Goal: Task Accomplishment & Management: Complete application form

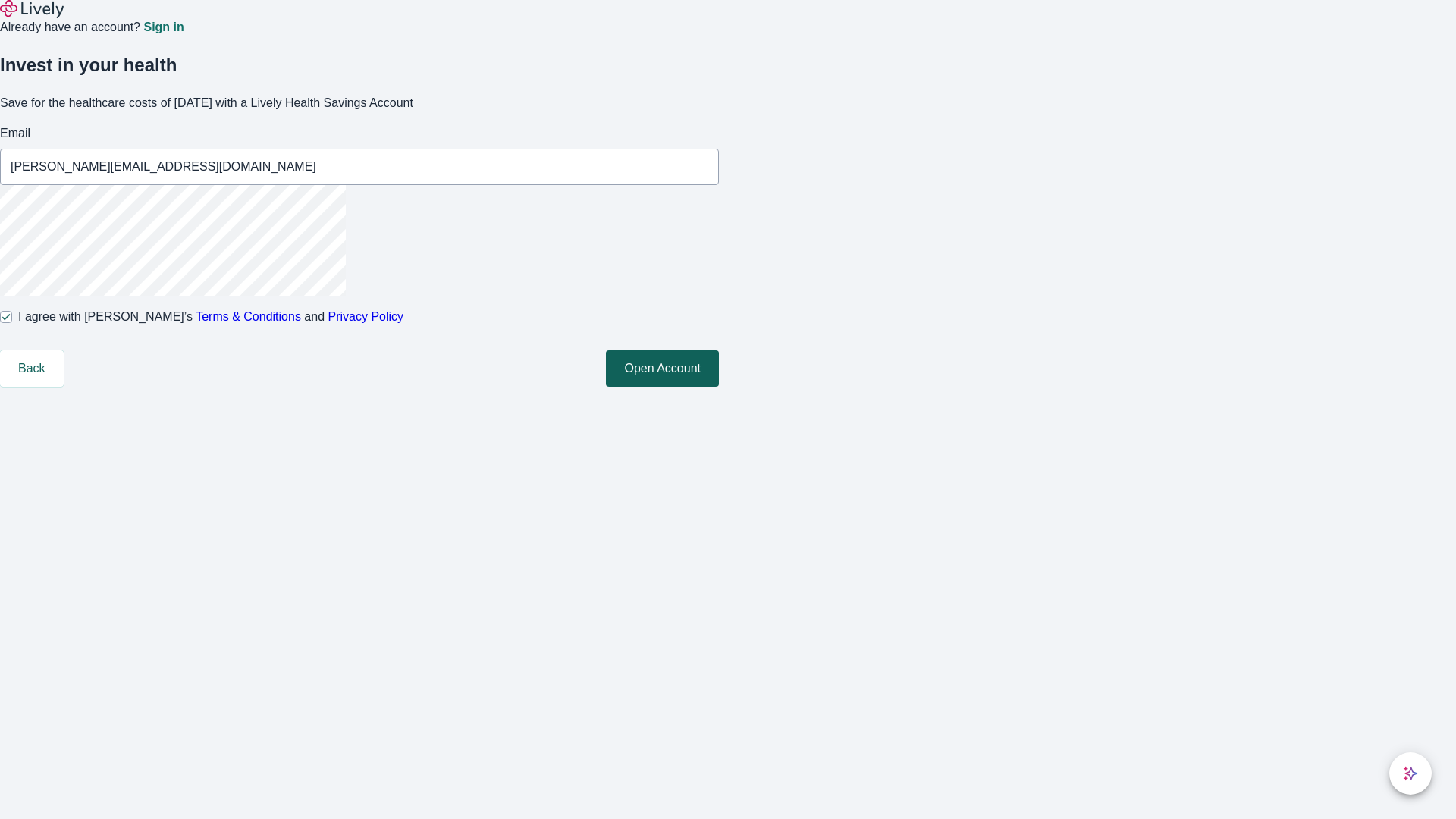
click at [719, 387] on button "Open Account" at bounding box center [662, 368] width 113 height 37
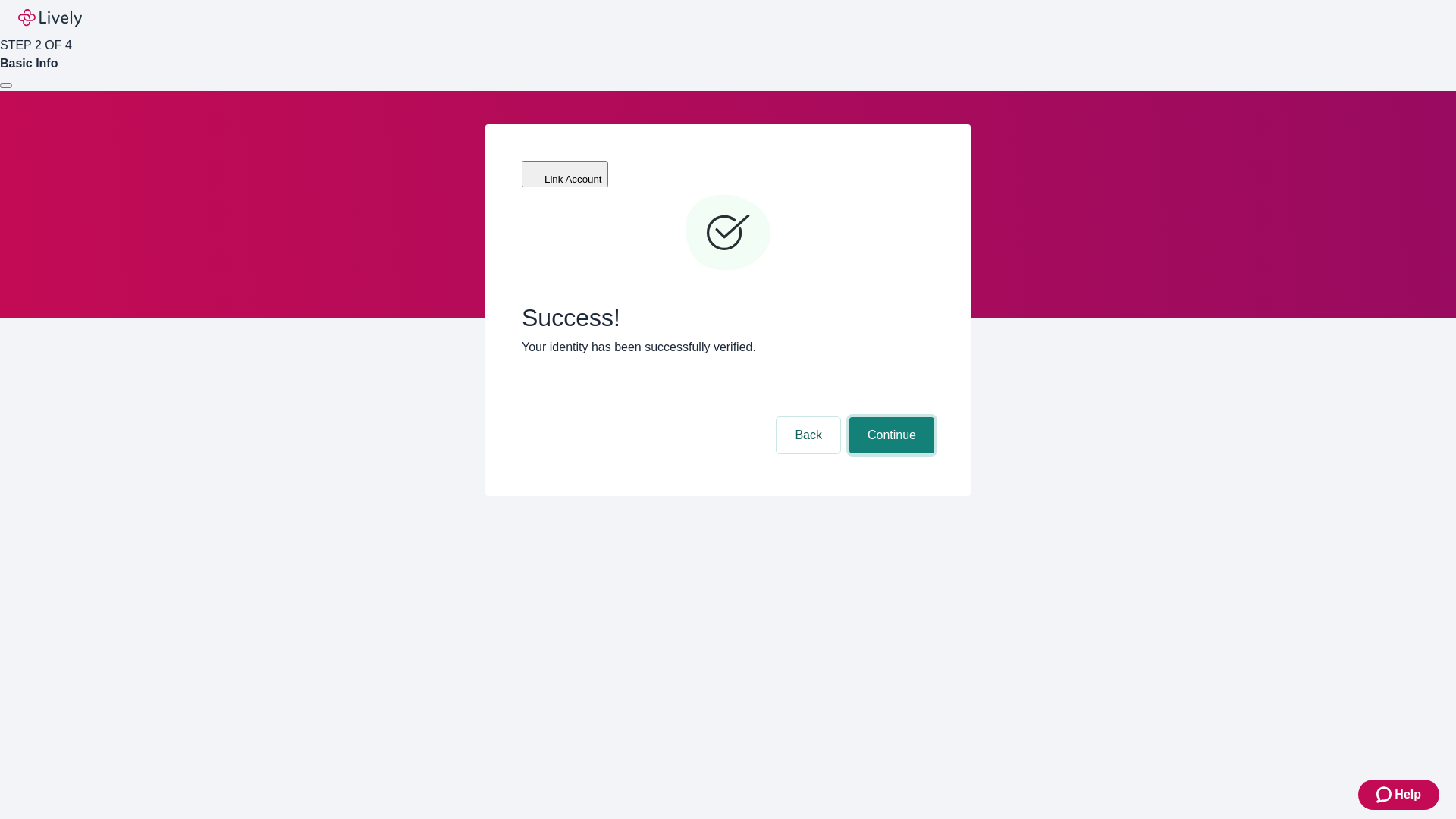
click at [889, 417] on button "Continue" at bounding box center [892, 435] width 85 height 37
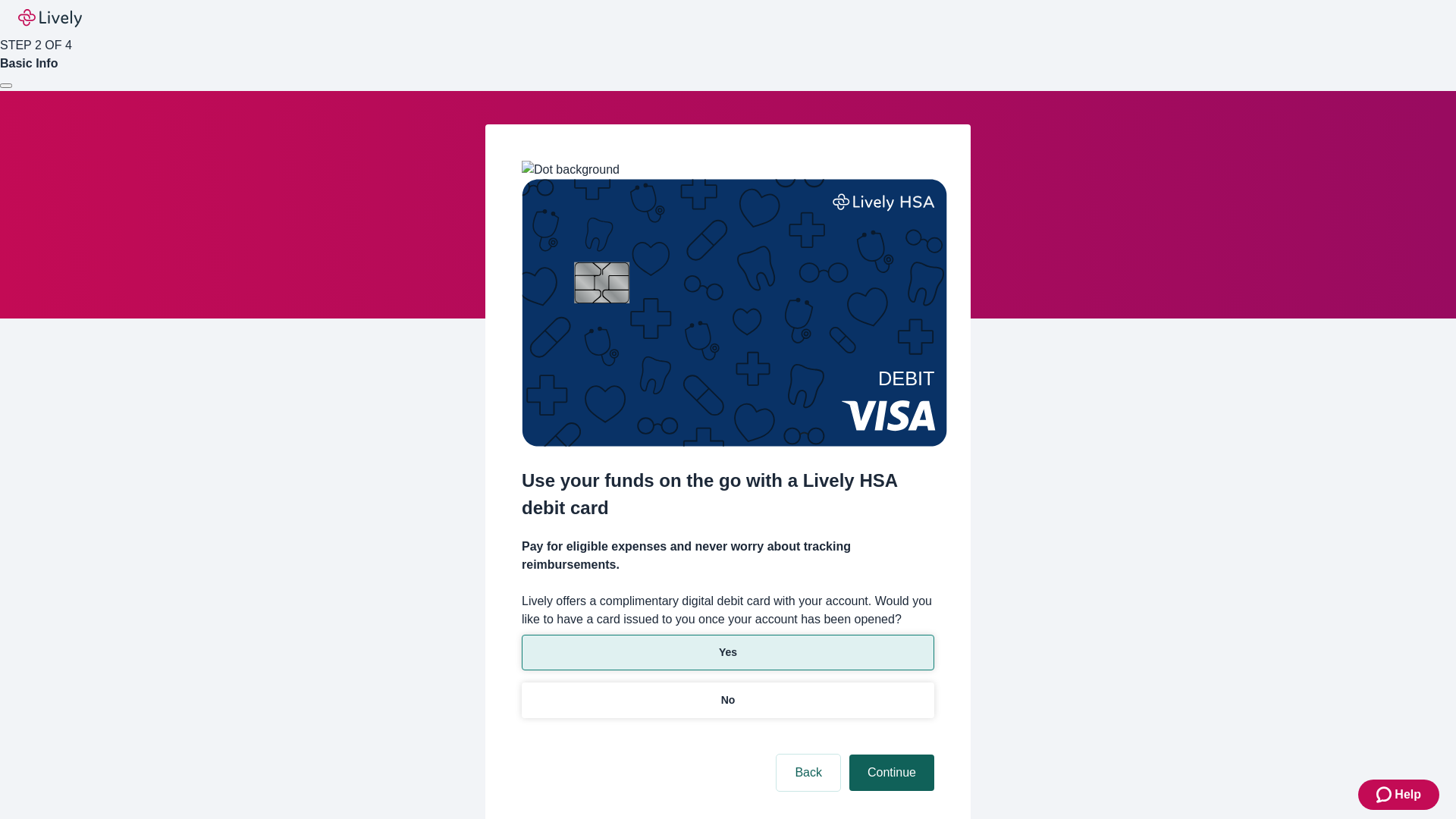
click at [727, 692] on p "No" at bounding box center [728, 699] width 14 height 16
click at [889, 754] on button "Continue" at bounding box center [892, 772] width 85 height 37
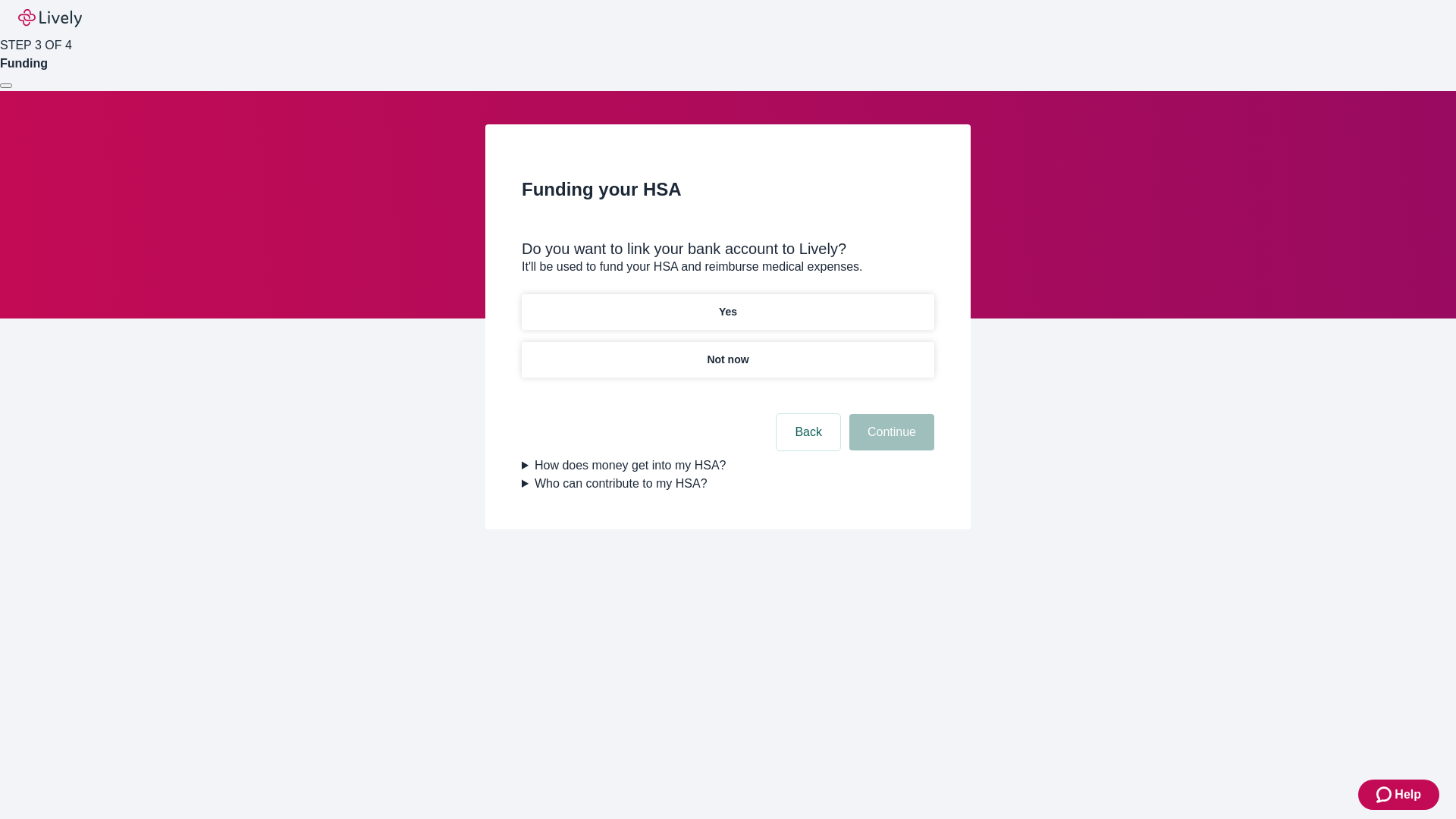
click at [727, 304] on p "Yes" at bounding box center [727, 312] width 18 height 16
click at [889, 414] on button "Continue" at bounding box center [892, 432] width 85 height 37
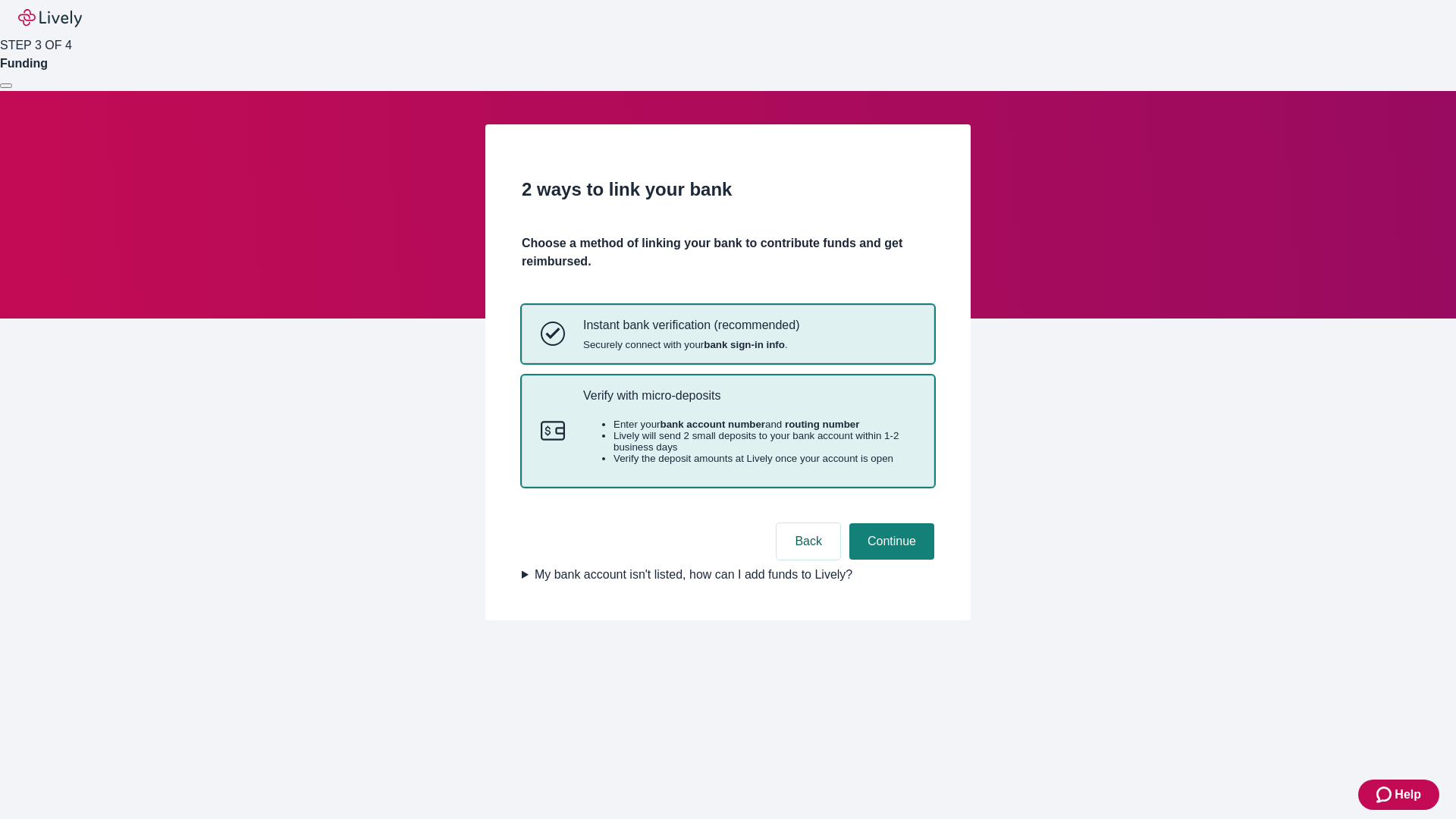
click at [749, 403] on p "Verify with micro-deposits" at bounding box center [749, 394] width 332 height 14
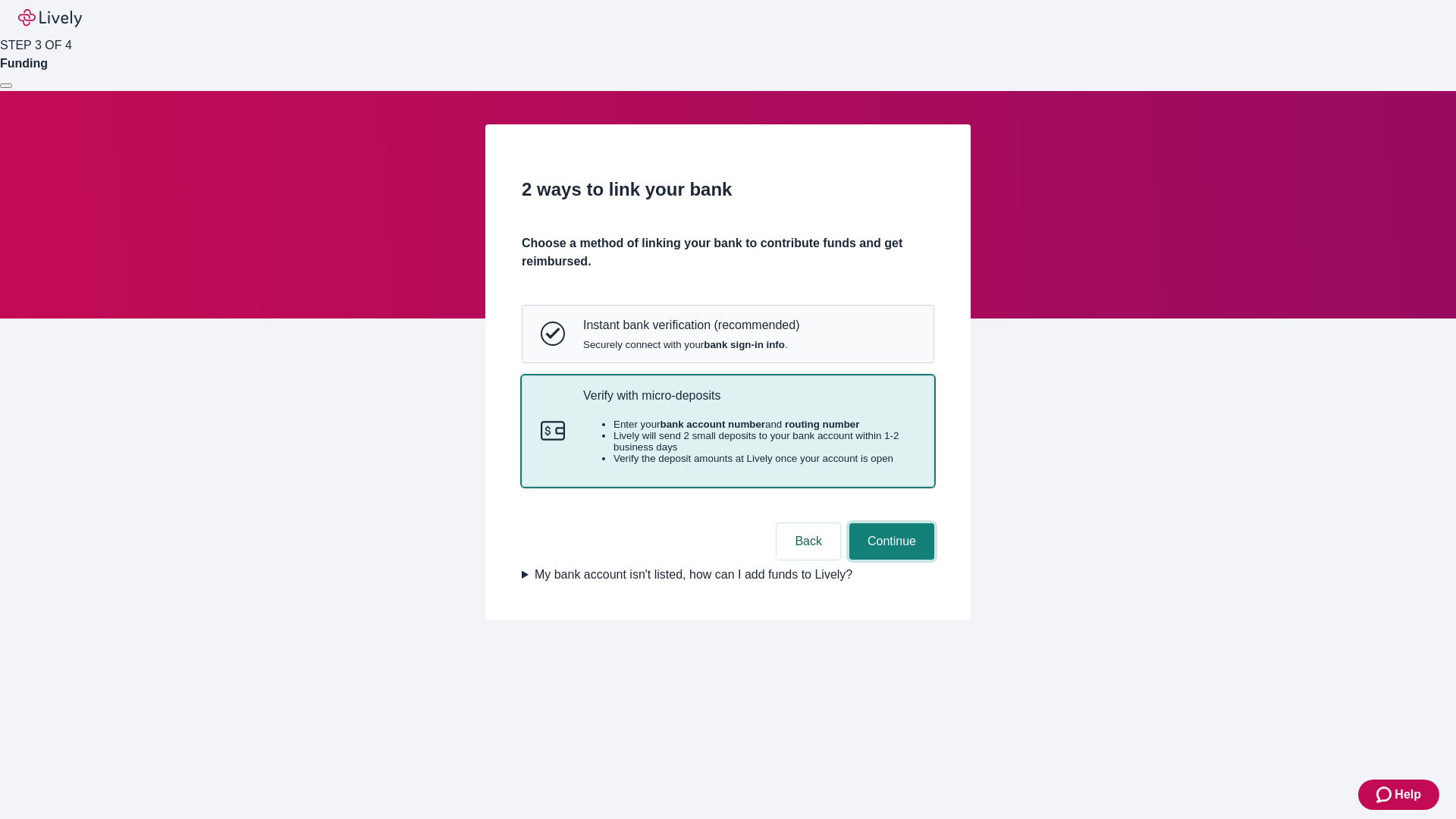
click at [889, 559] on button "Continue" at bounding box center [892, 541] width 85 height 37
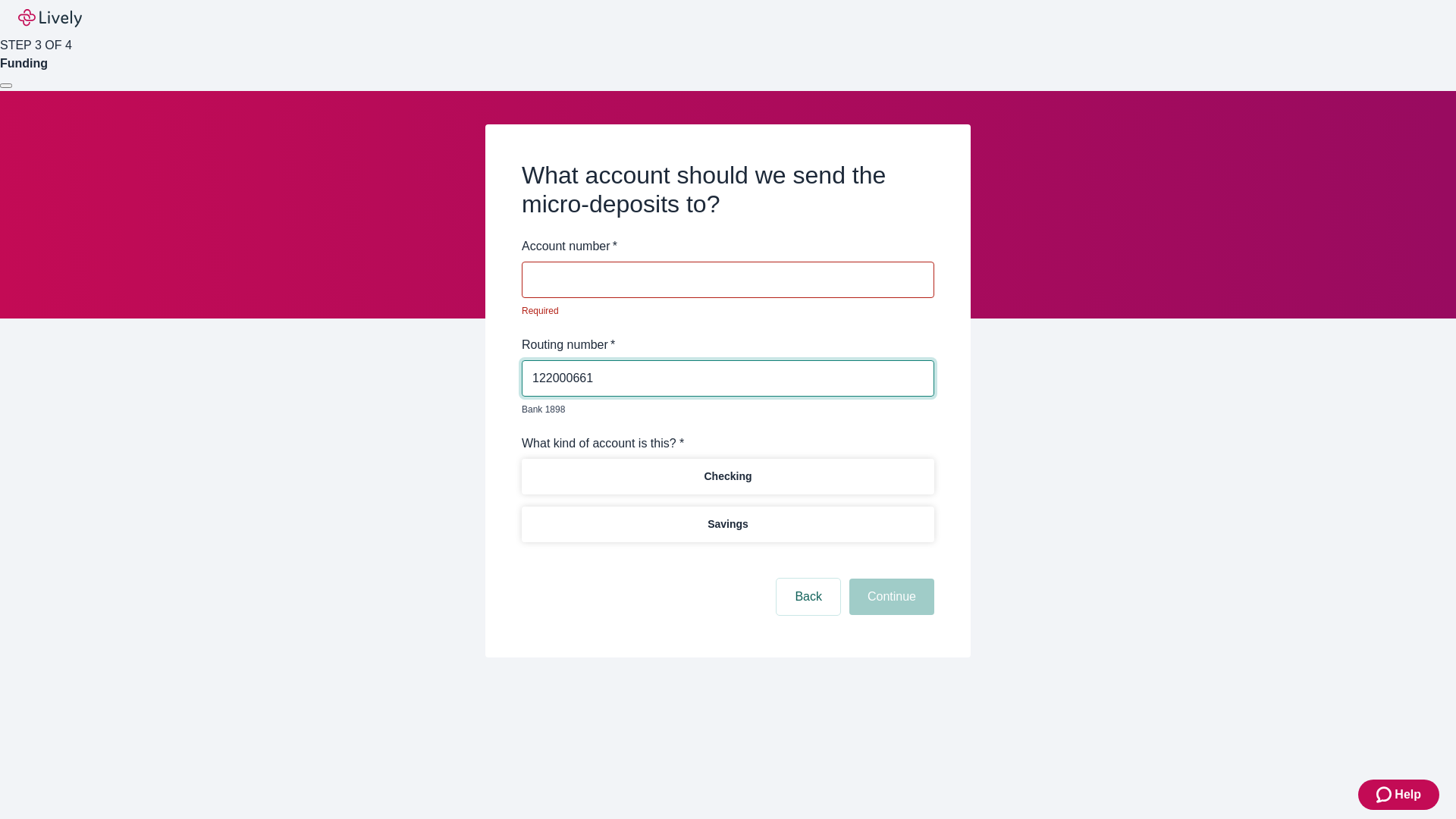
type input "122000661"
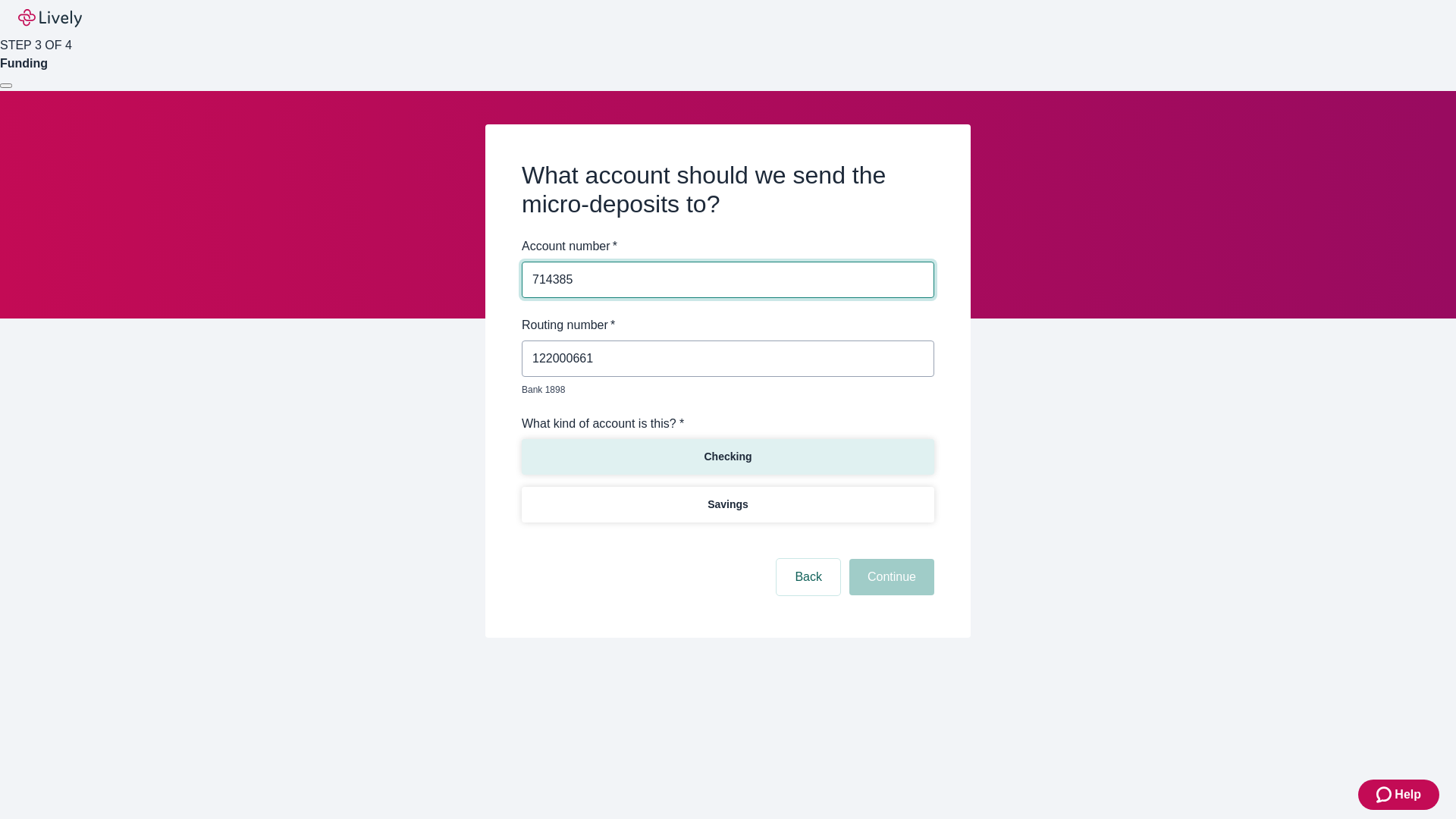
type input "714385"
click at [727, 449] on p "Checking" at bounding box center [727, 457] width 48 height 16
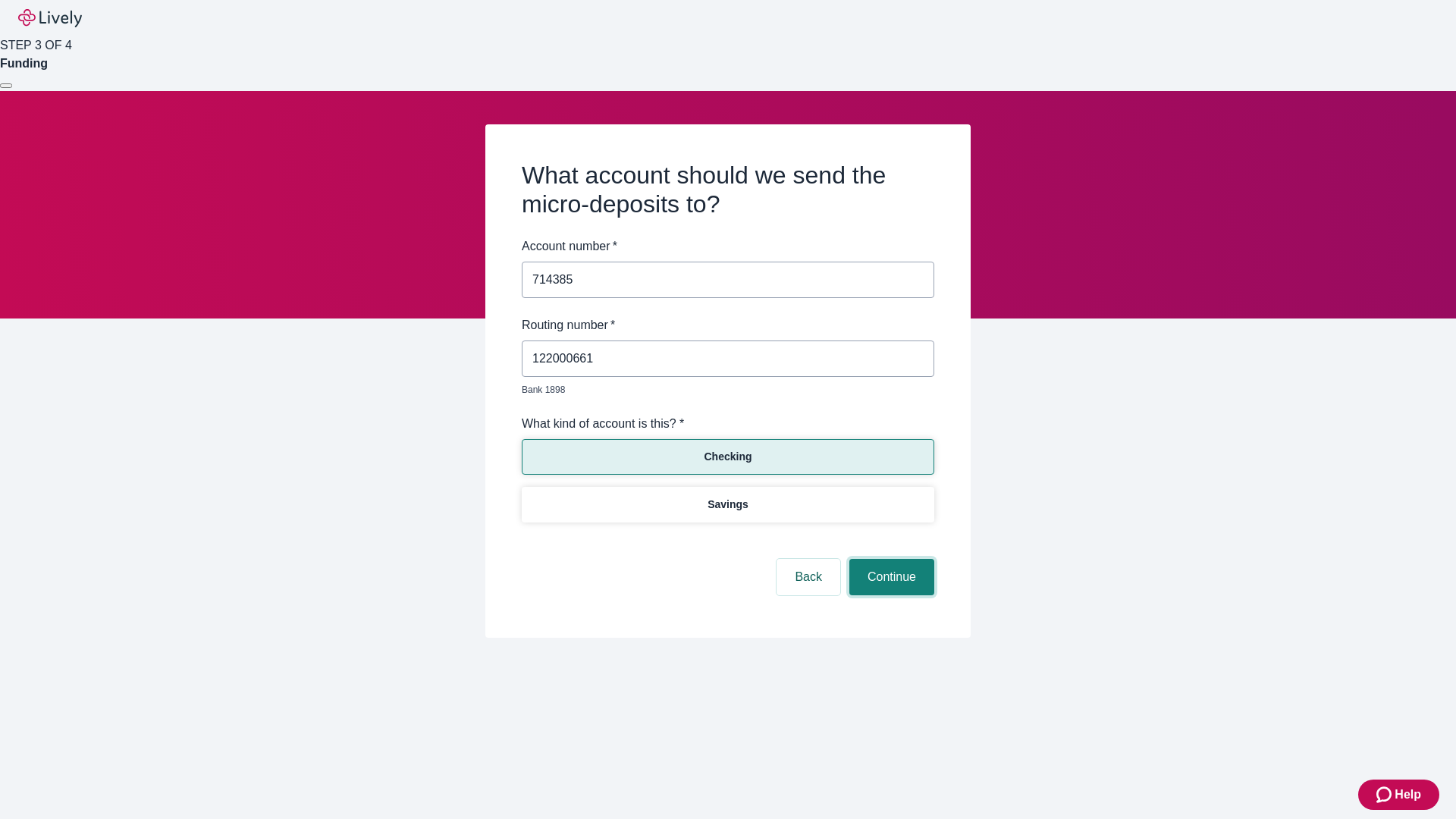
click at [889, 559] on button "Continue" at bounding box center [892, 576] width 85 height 37
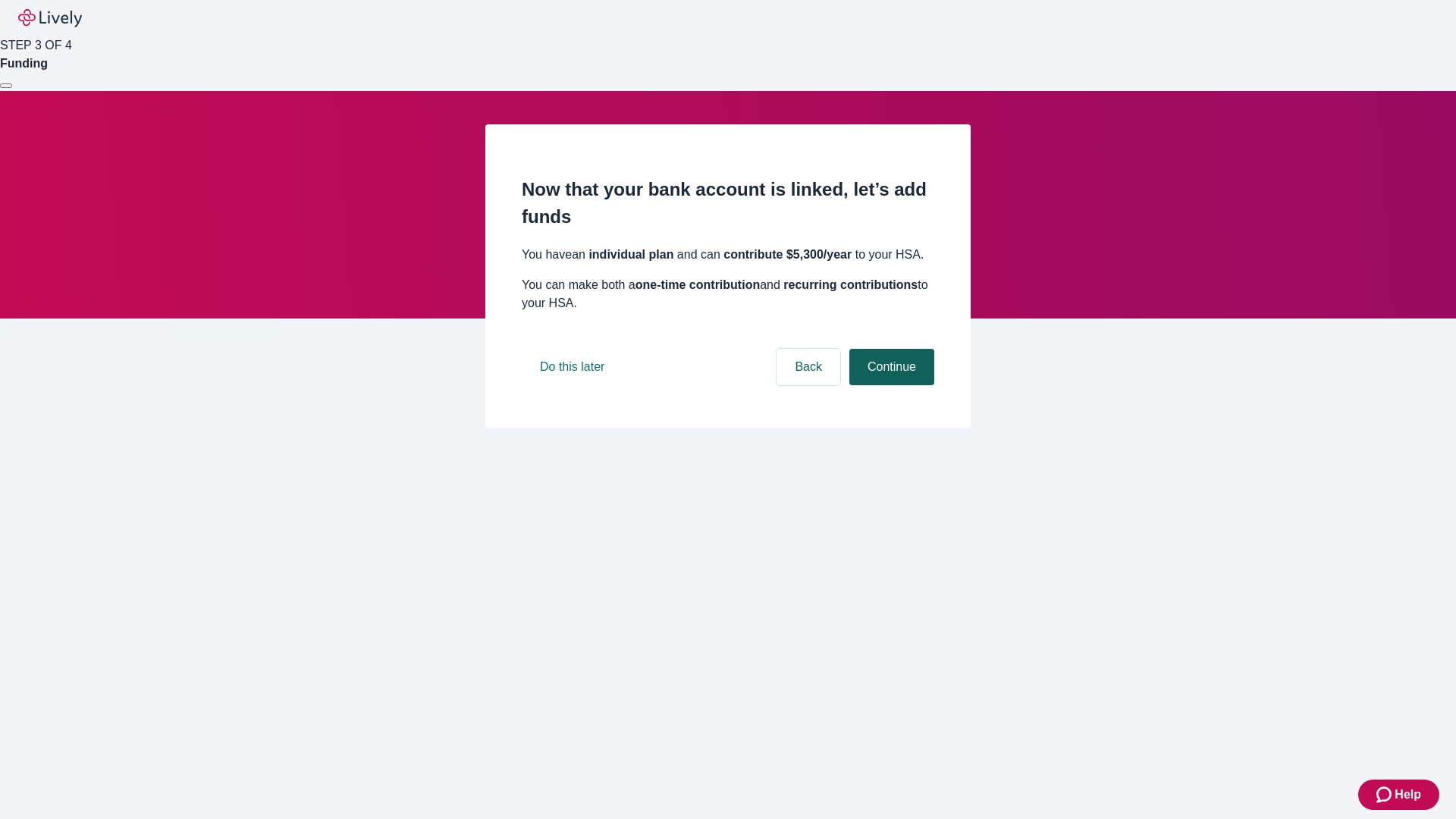
click at [889, 385] on button "Continue" at bounding box center [892, 366] width 85 height 37
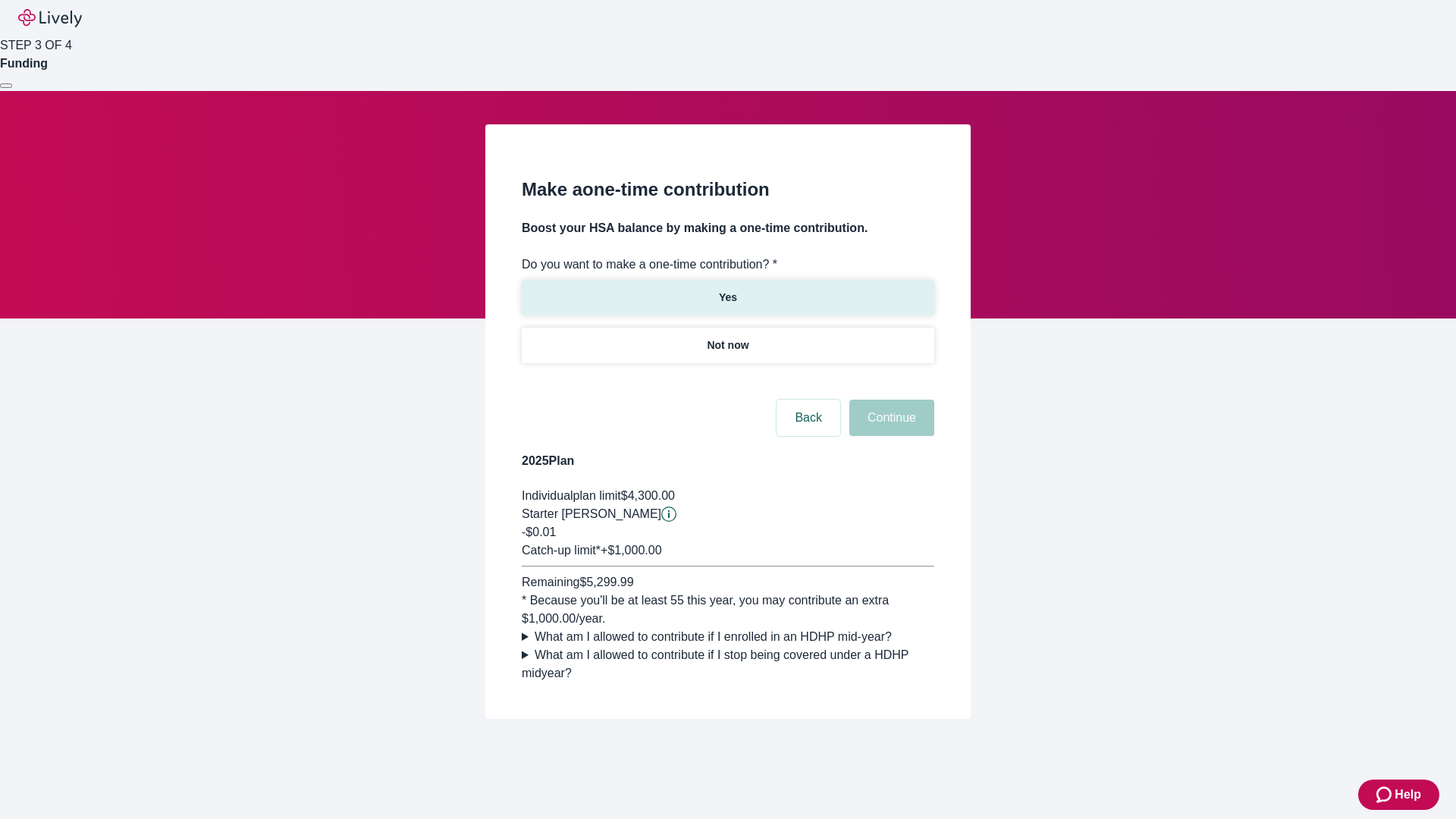
click at [727, 290] on p "Yes" at bounding box center [727, 297] width 18 height 16
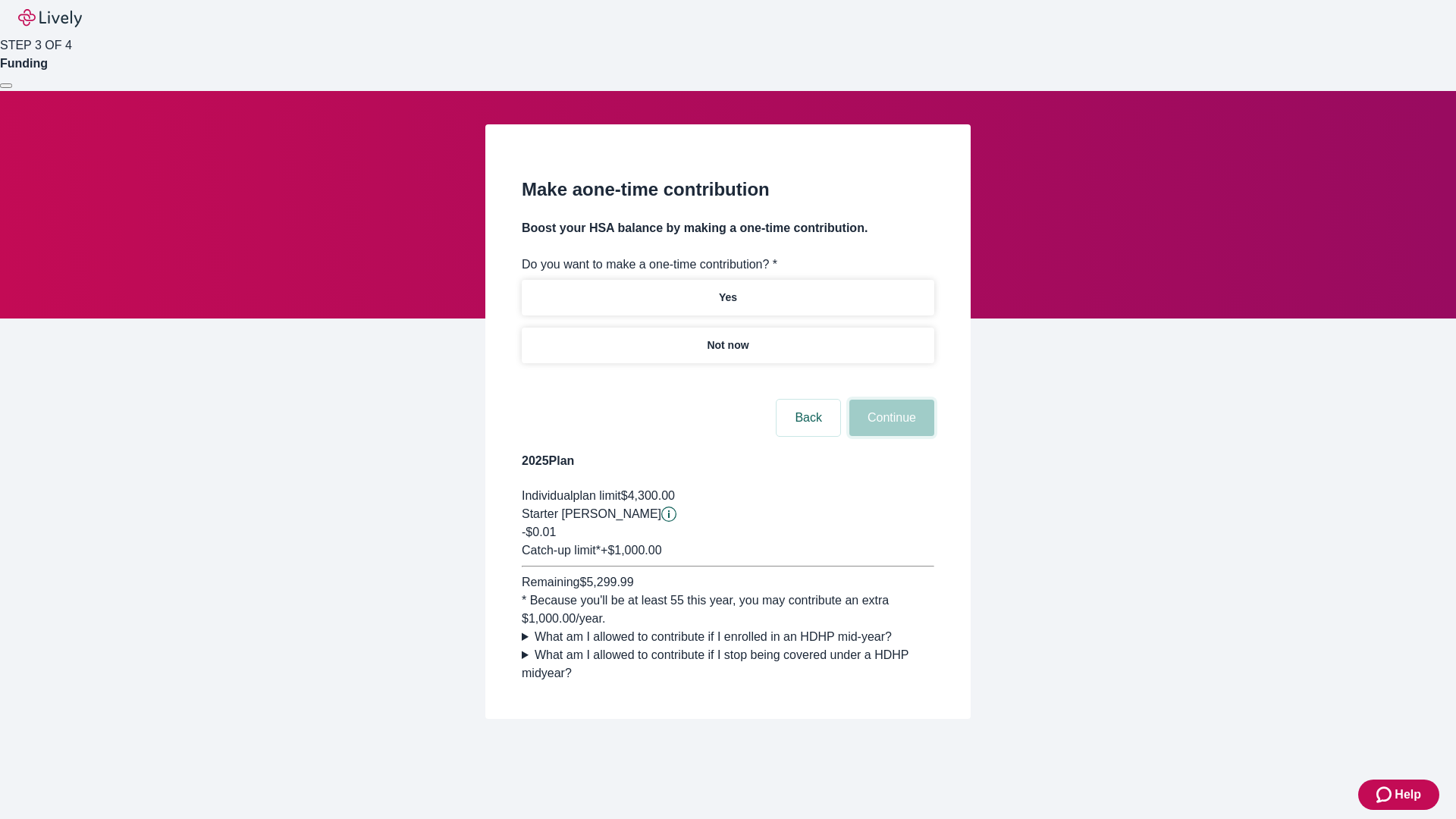
click at [889, 436] on button "Continue" at bounding box center [892, 417] width 85 height 37
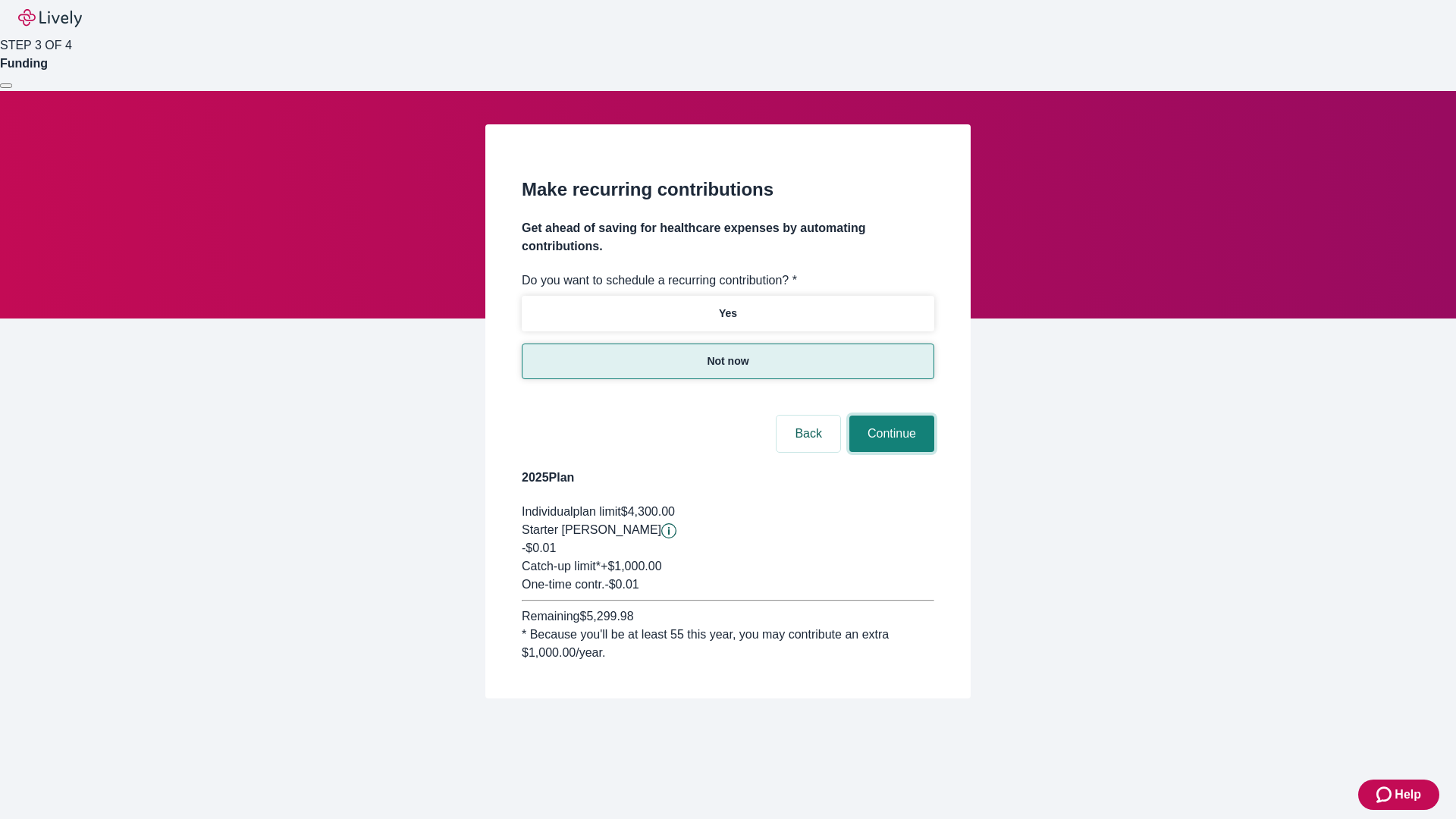
click at [889, 415] on button "Continue" at bounding box center [892, 433] width 85 height 37
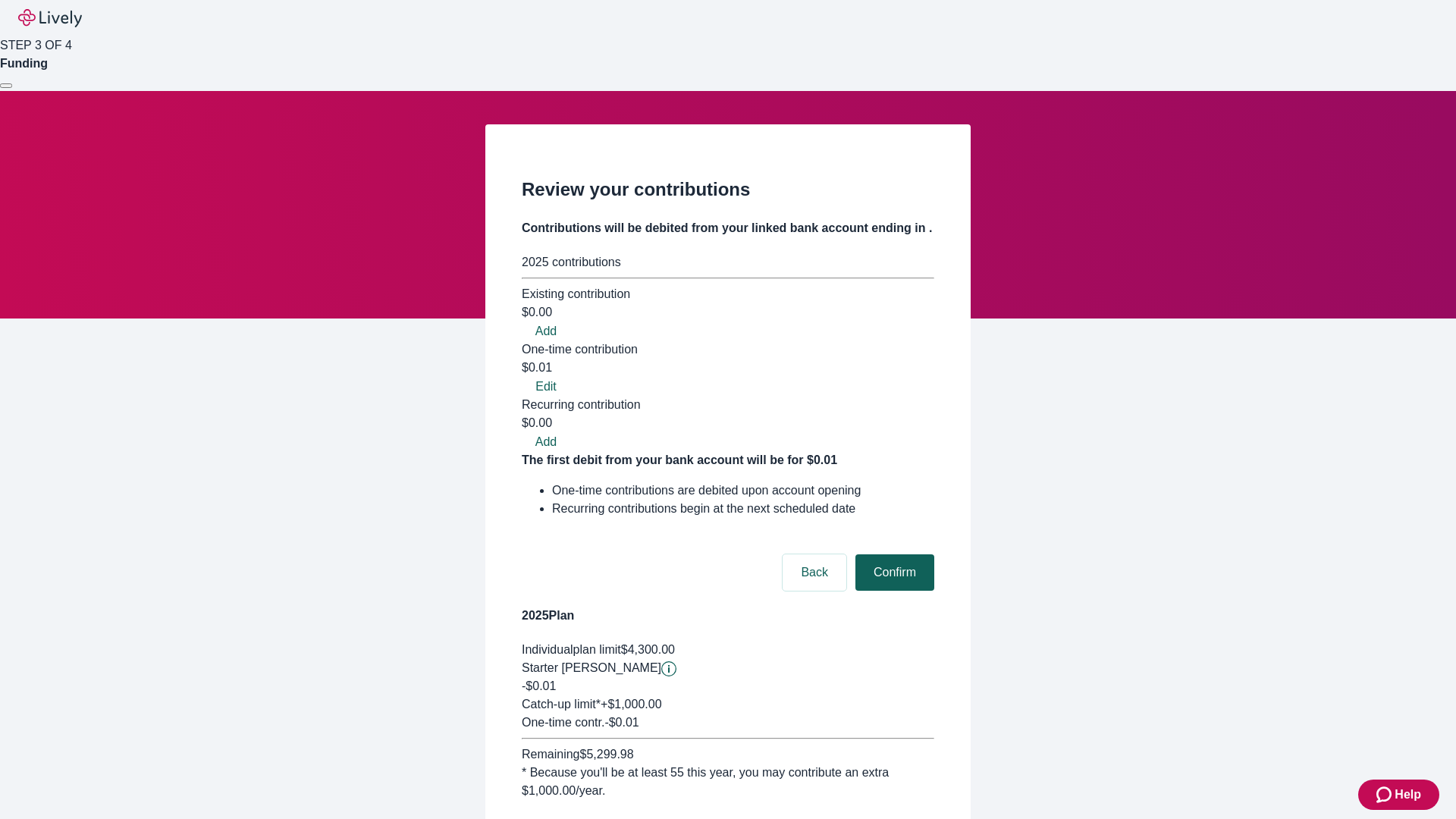
click at [893, 554] on button "Confirm" at bounding box center [895, 572] width 79 height 37
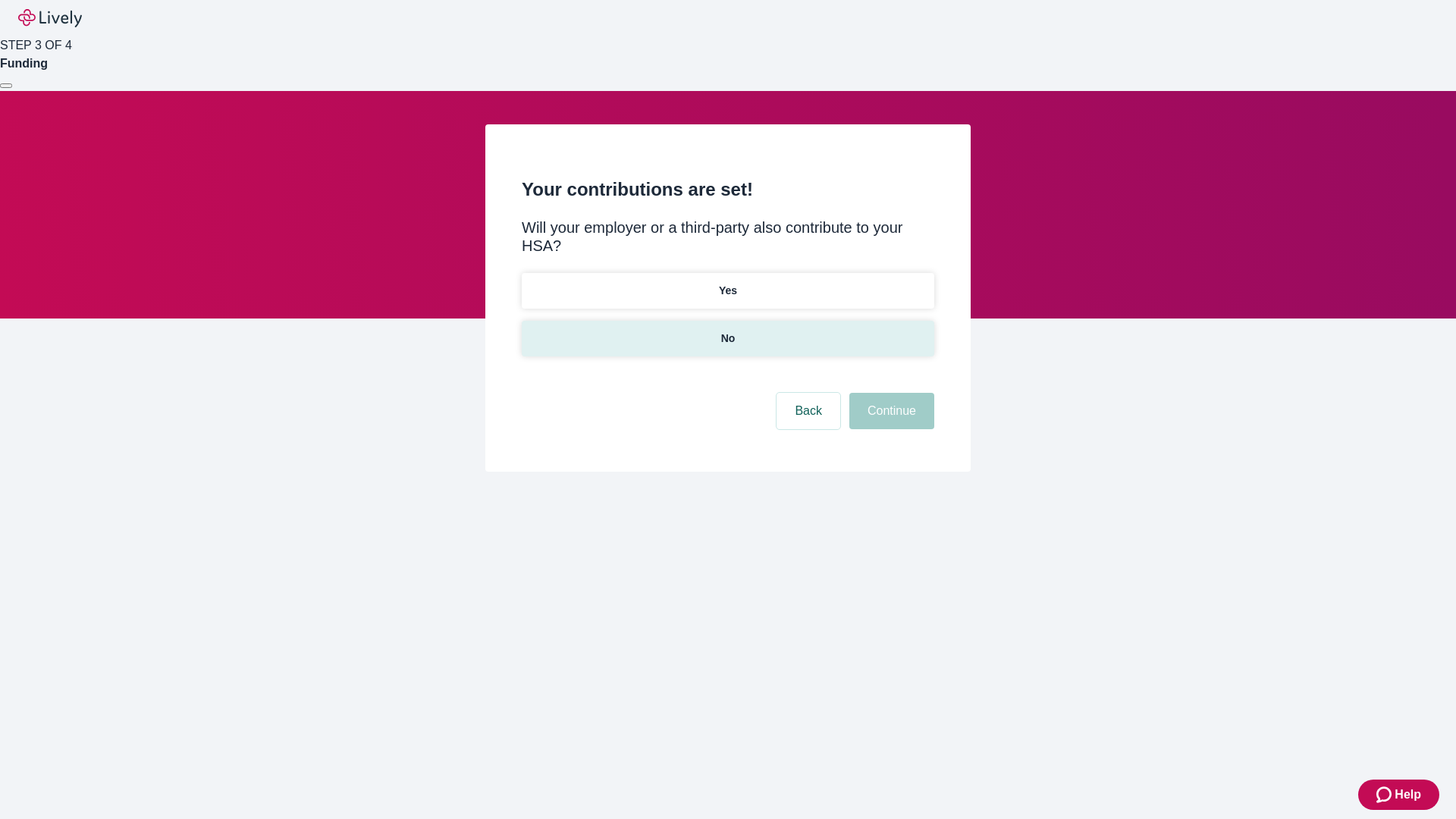
click at [727, 330] on p "No" at bounding box center [728, 338] width 14 height 16
click at [889, 393] on button "Continue" at bounding box center [892, 410] width 85 height 37
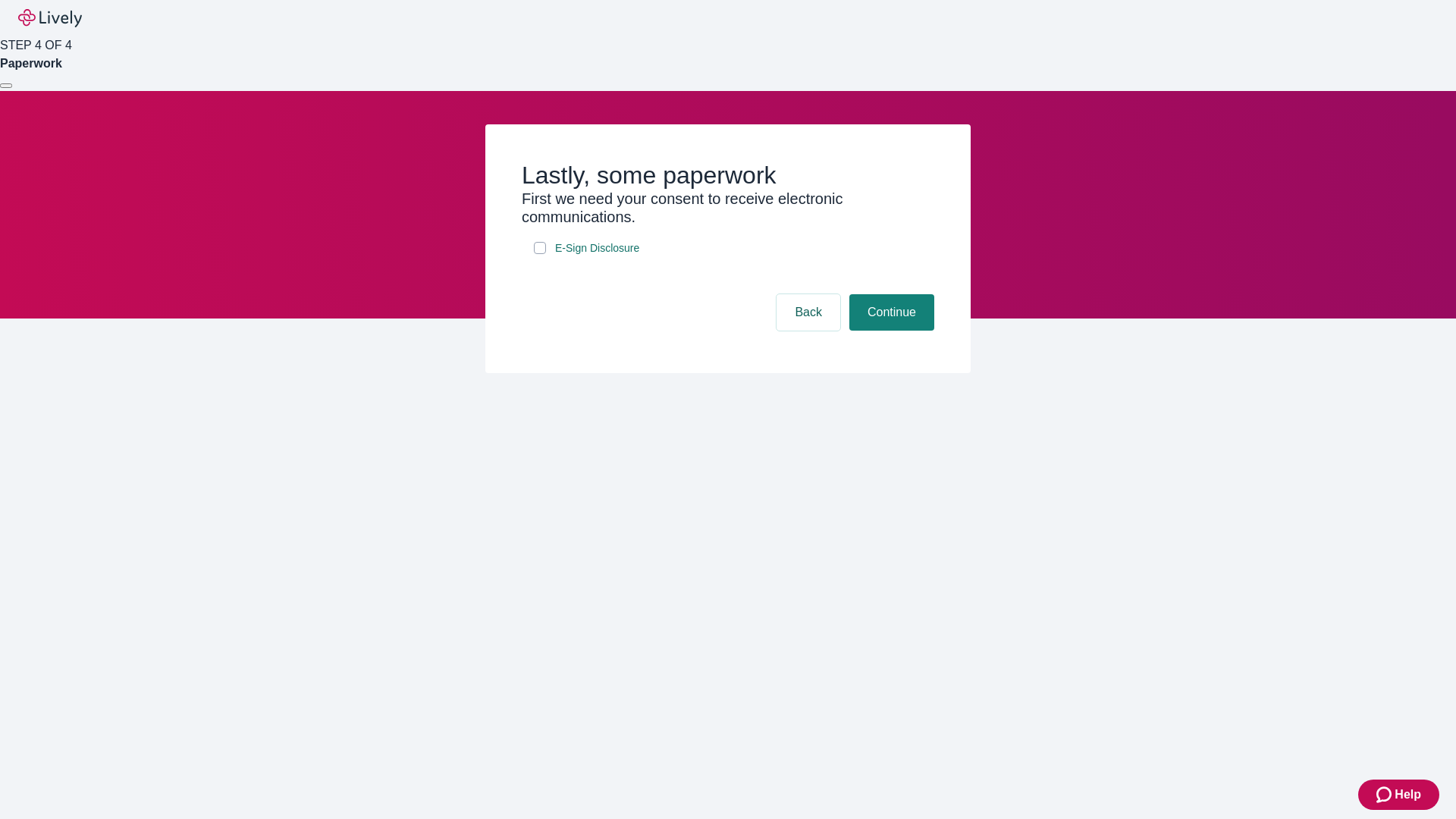
click at [540, 254] on input "E-Sign Disclosure" at bounding box center [540, 248] width 12 height 12
checkbox input "true"
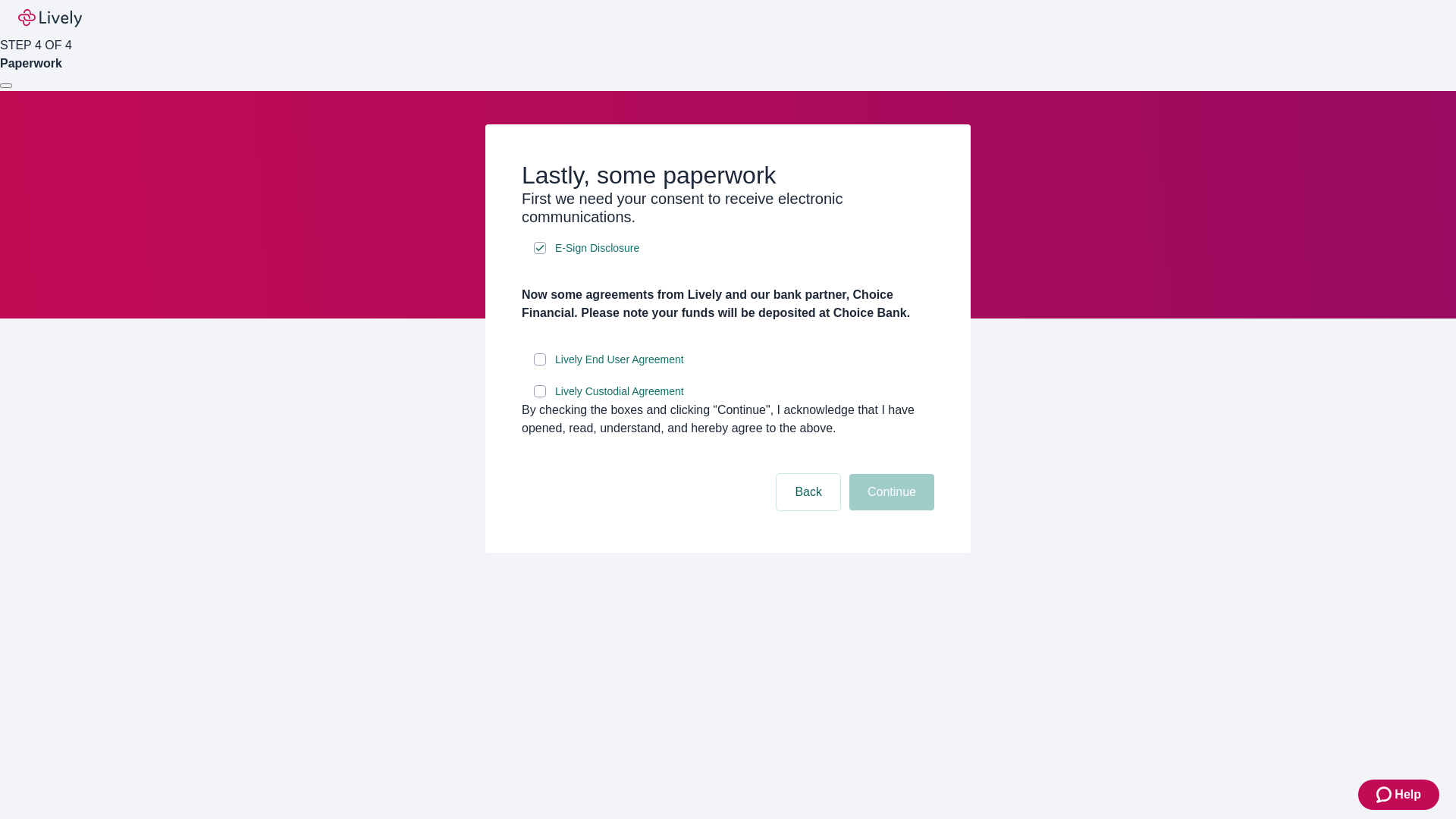
click at [540, 365] on input "Lively End User Agreement" at bounding box center [540, 359] width 12 height 12
checkbox input "true"
click at [540, 397] on input "Lively Custodial Agreement" at bounding box center [540, 391] width 12 height 12
checkbox input "true"
click at [889, 510] on button "Continue" at bounding box center [892, 491] width 85 height 37
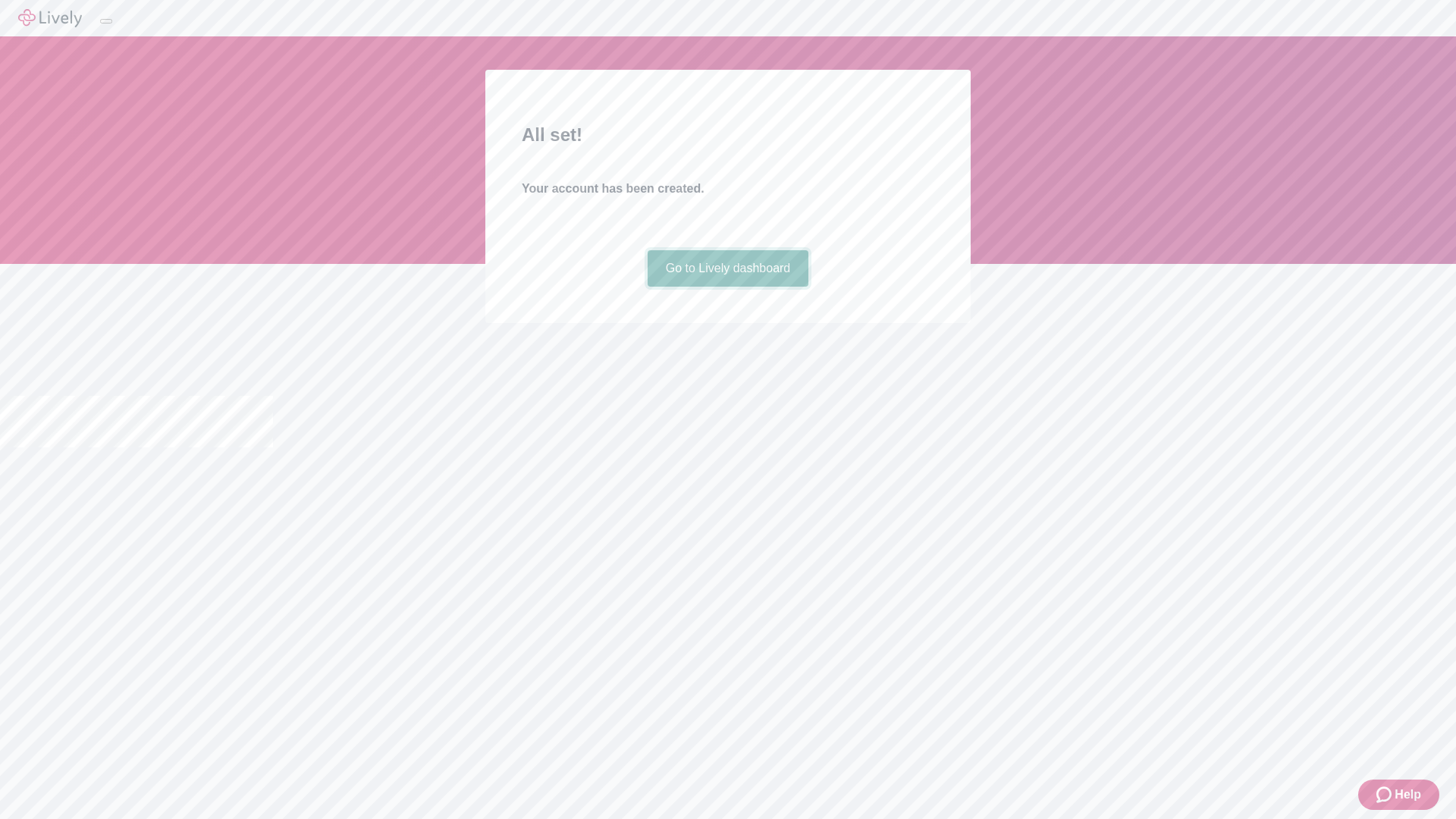
click at [727, 286] on link "Go to Lively dashboard" at bounding box center [728, 268] width 161 height 37
